Goal: Find specific page/section: Find specific page/section

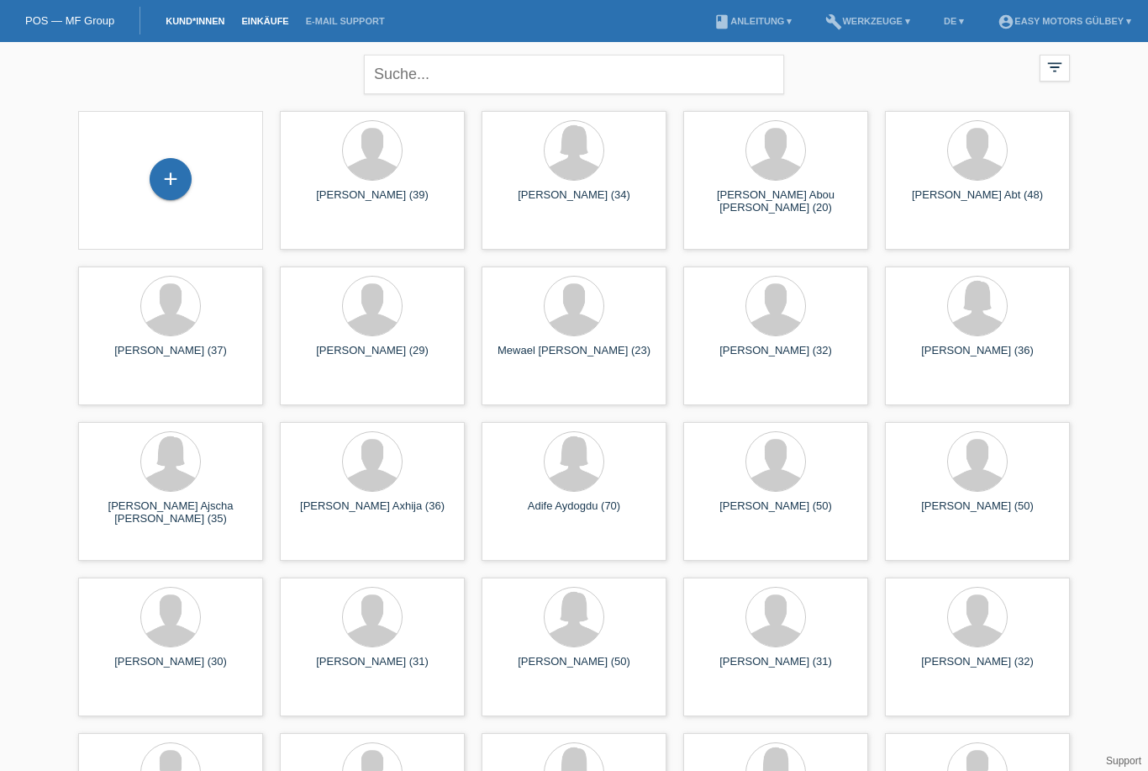
click at [267, 25] on link "Einkäufe" at bounding box center [265, 21] width 64 height 10
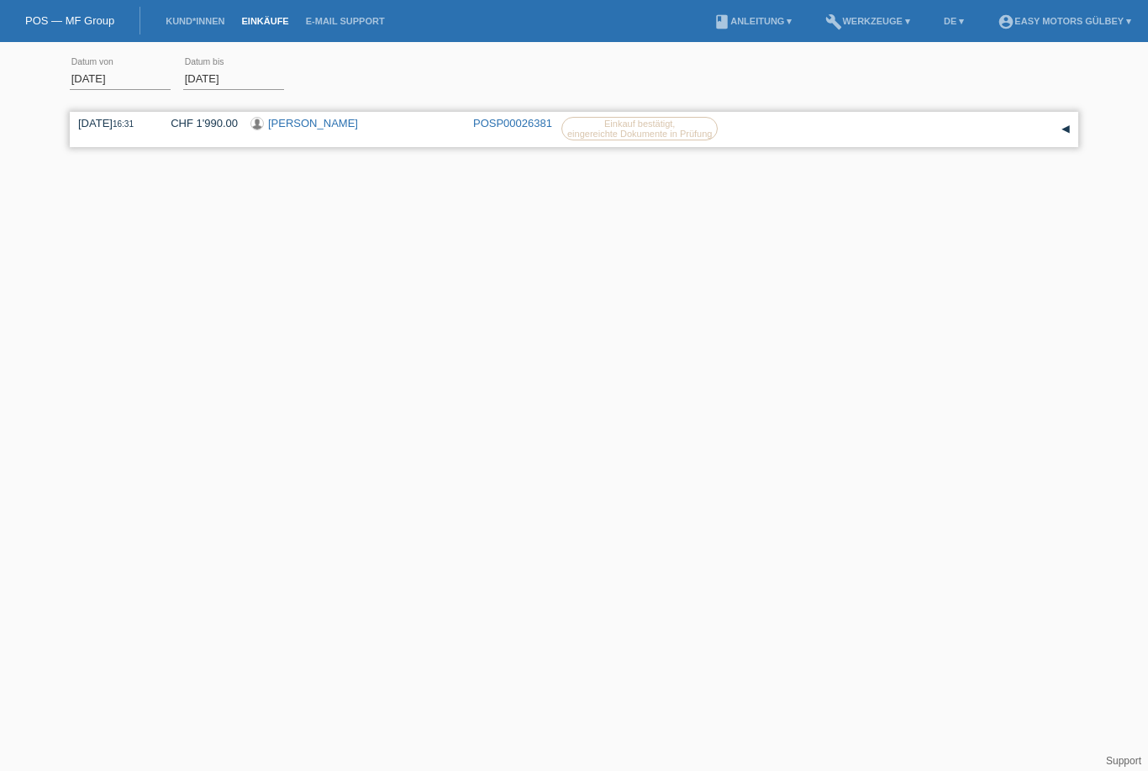
click at [433, 132] on div "[PERSON_NAME]" at bounding box center [356, 125] width 210 height 16
click at [1065, 134] on div "▾" at bounding box center [1065, 129] width 25 height 25
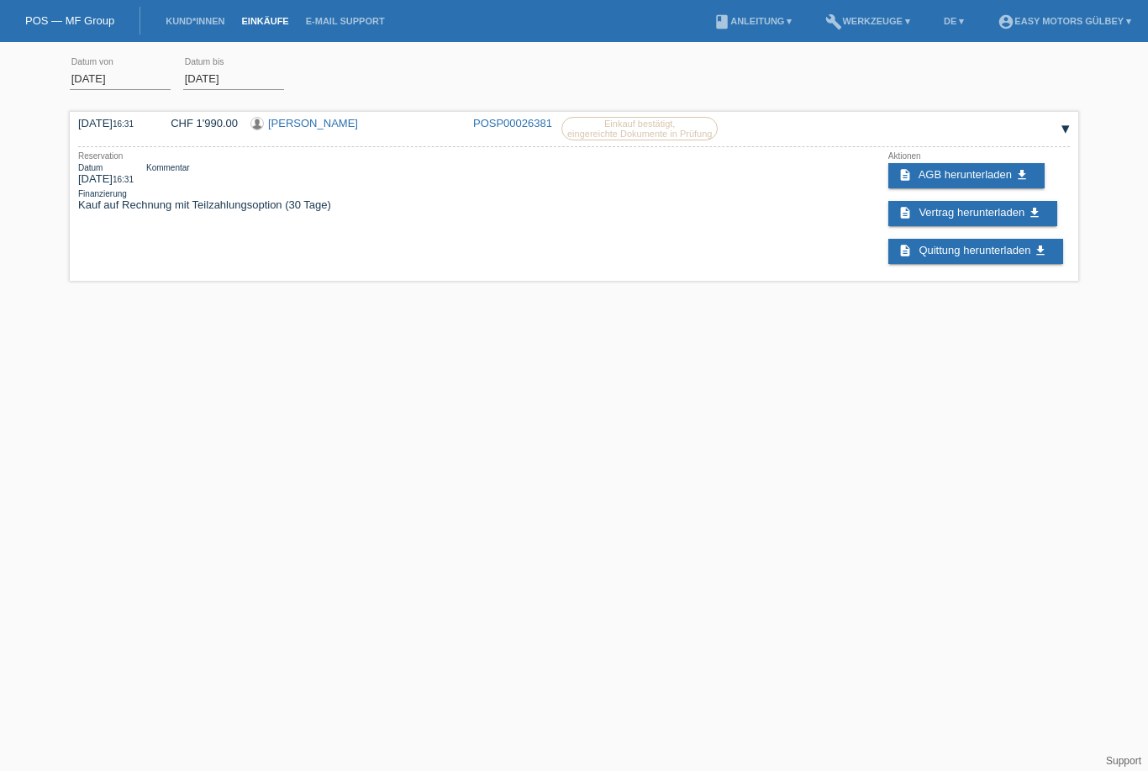
click at [460, 286] on html "POS — MF Group Kund*innen Einkäufe E-Mail Support menu account_circle Easy Moto…" at bounding box center [574, 143] width 1148 height 286
click at [201, 16] on link "Kund*innen" at bounding box center [195, 21] width 76 height 10
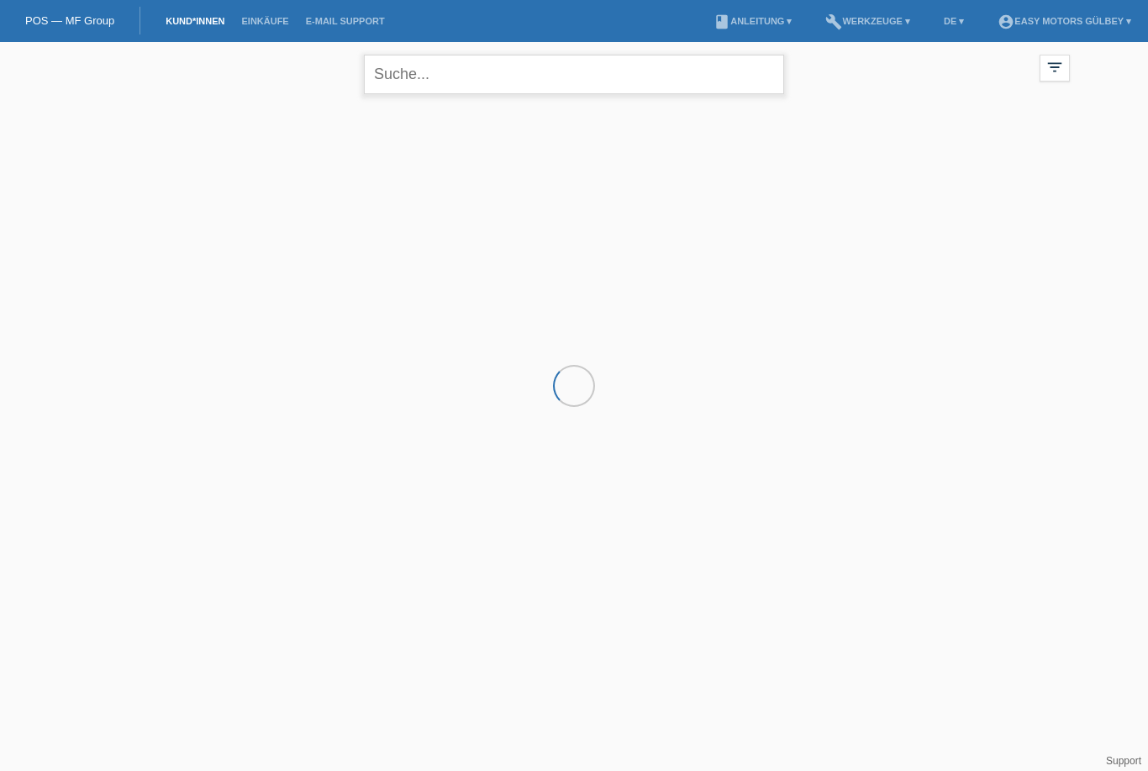
click at [544, 66] on input "text" at bounding box center [574, 75] width 420 height 40
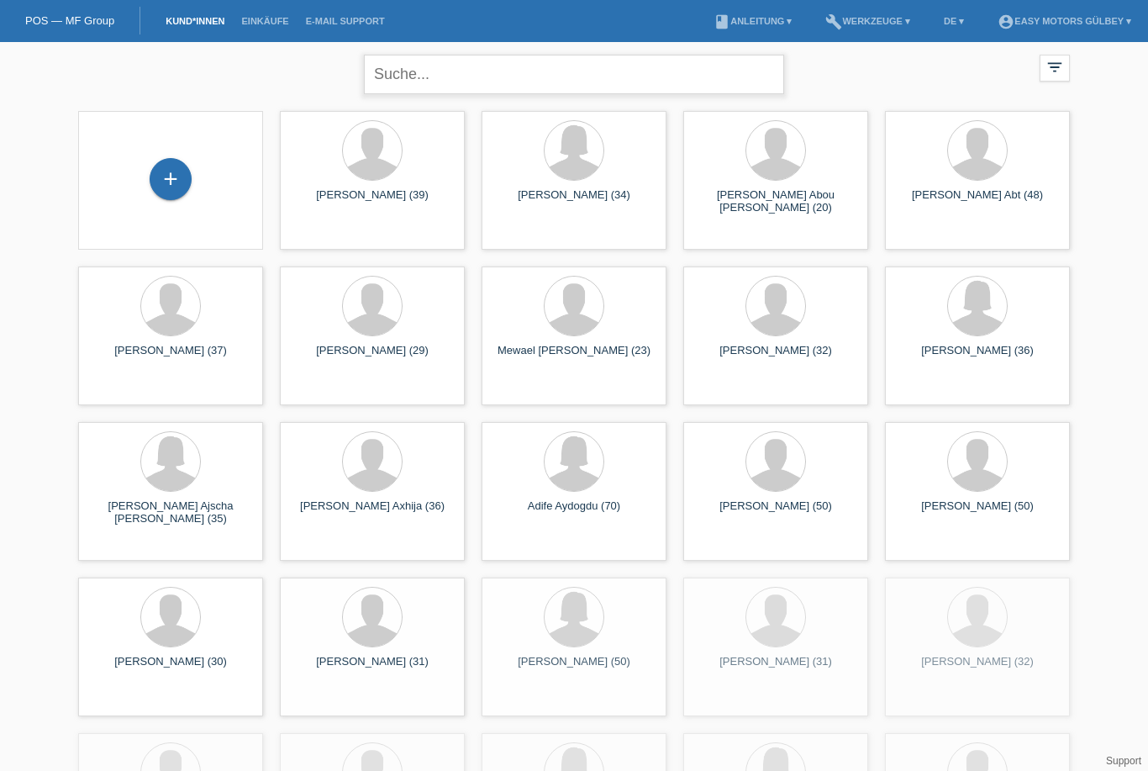
click at [607, 77] on input "text" at bounding box center [574, 75] width 420 height 40
click at [631, 71] on input "text" at bounding box center [574, 75] width 420 height 40
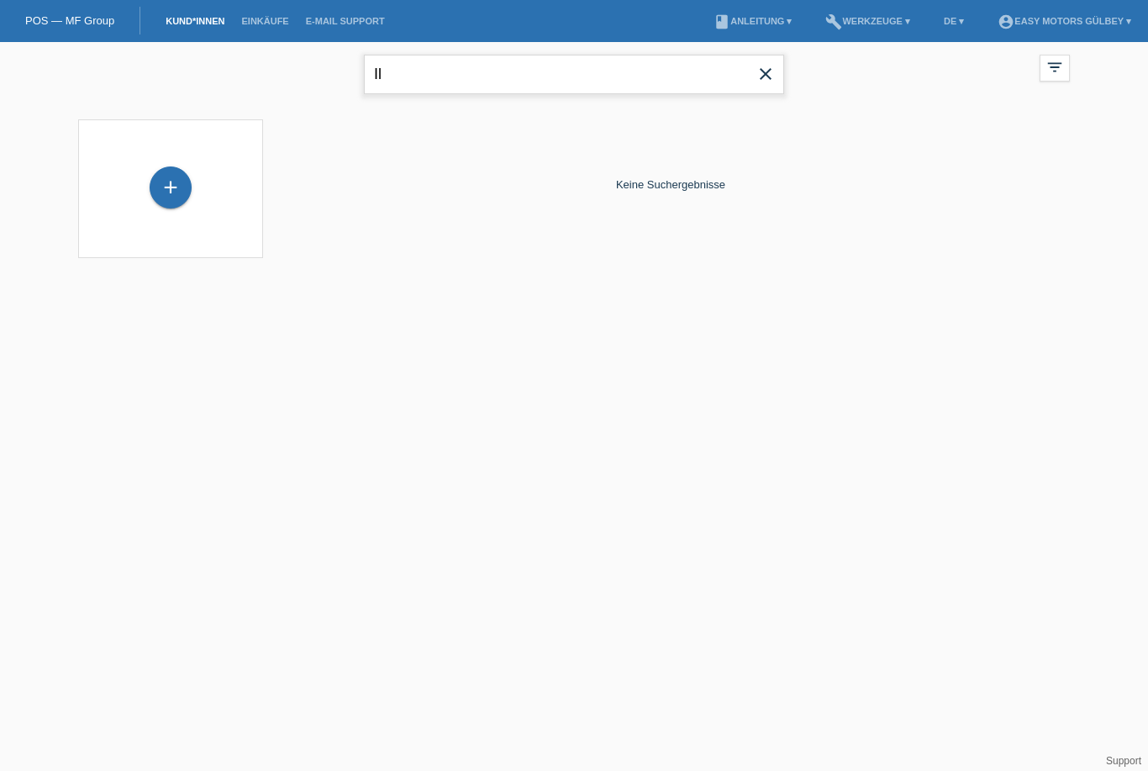
type input "I"
type input "ramani"
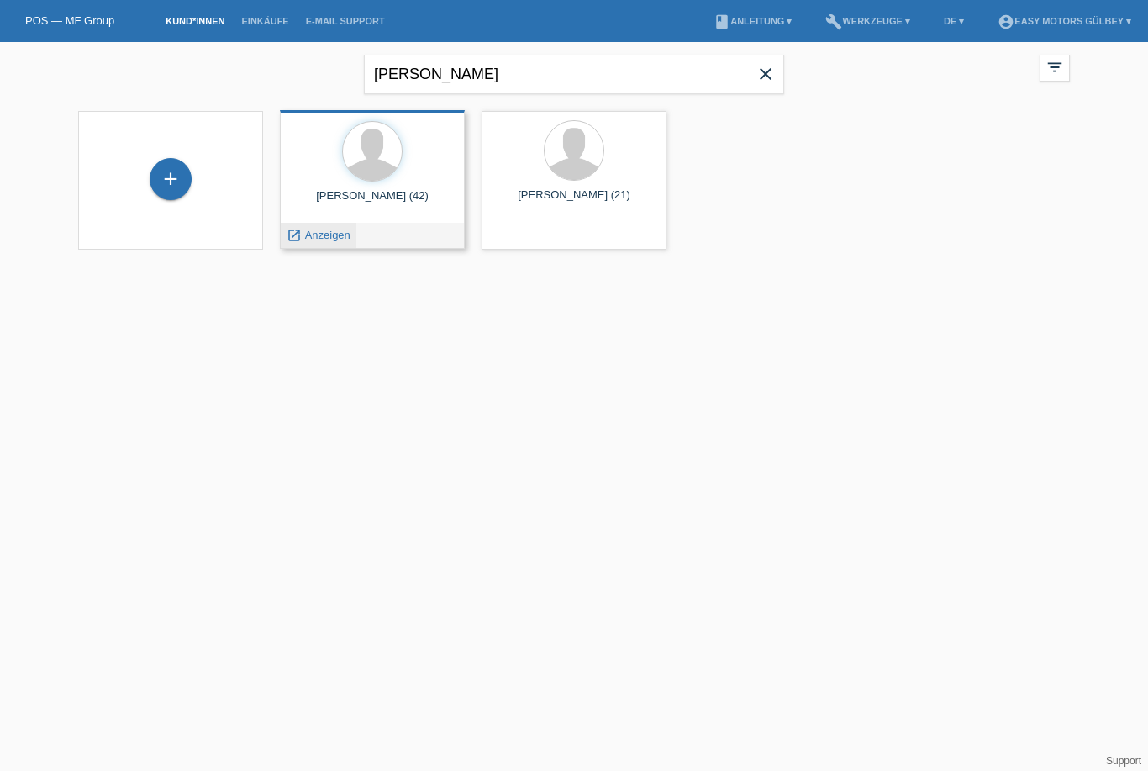
click at [323, 239] on span "Anzeigen" at bounding box center [327, 235] width 45 height 13
